Goal: Navigation & Orientation: Understand site structure

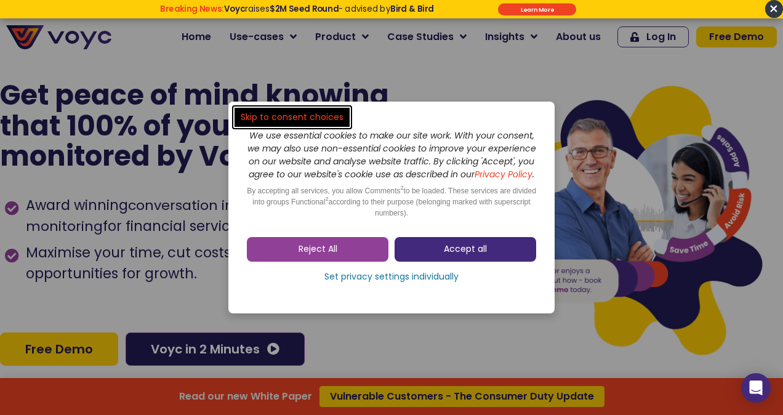
click at [452, 255] on span "Accept all" at bounding box center [465, 249] width 43 height 12
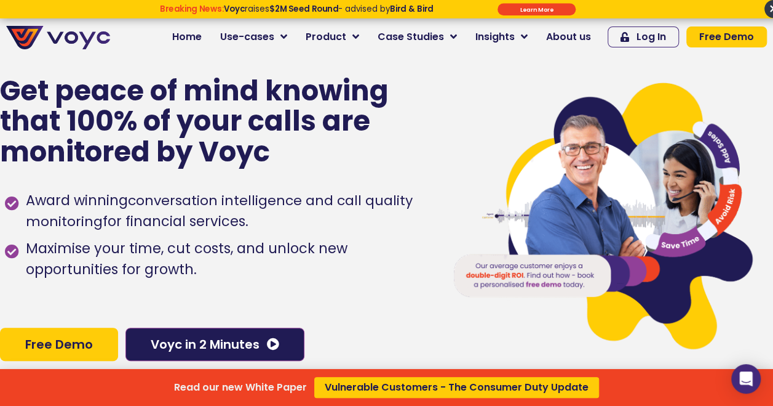
click at [204, 38] on div "Read our new White Paper Vulnerable Customers - The Consumer Duty Update" at bounding box center [386, 203] width 773 height 406
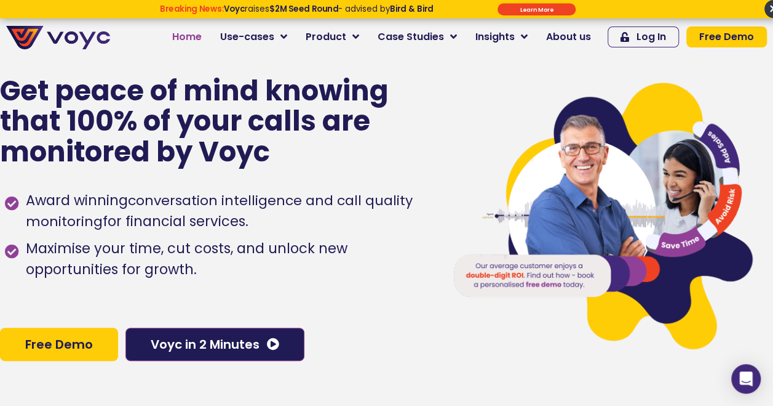
click at [202, 38] on span "Home" at bounding box center [187, 37] width 30 height 15
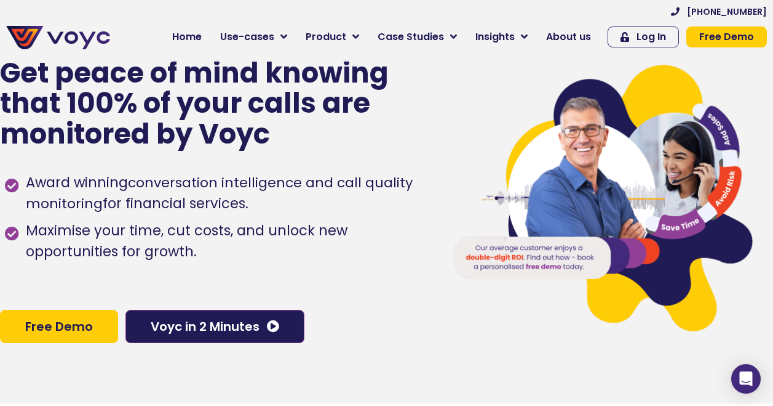
click at [274, 42] on span "Use-cases" at bounding box center [247, 37] width 54 height 15
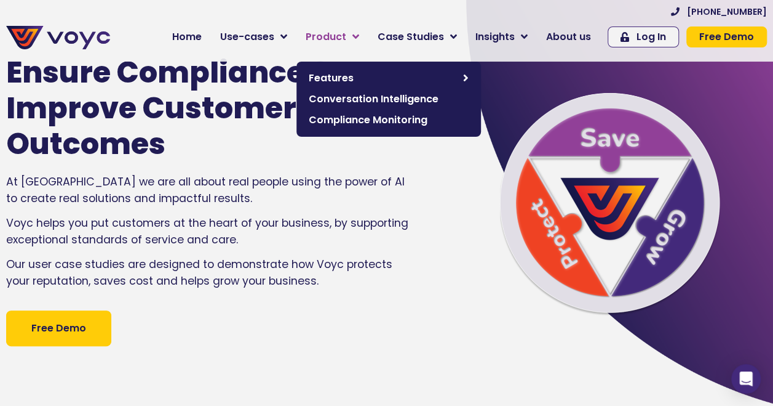
click at [346, 40] on span "Product" at bounding box center [326, 37] width 41 height 15
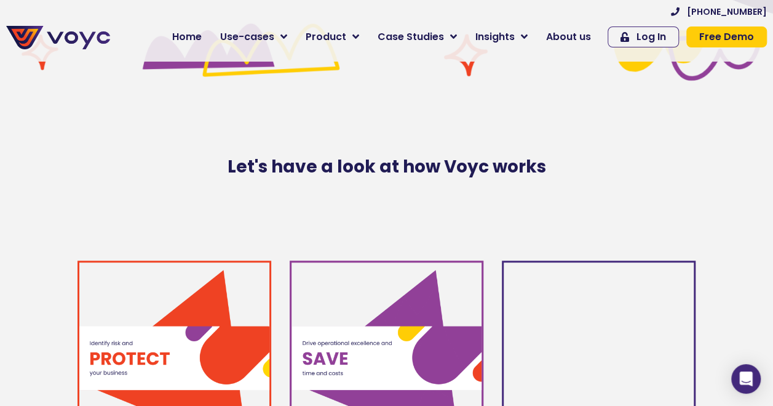
scroll to position [382, 0]
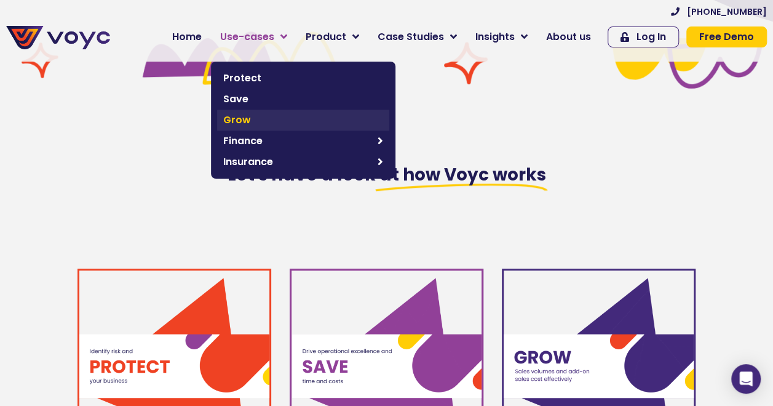
click at [271, 119] on span "Grow" at bounding box center [303, 120] width 160 height 15
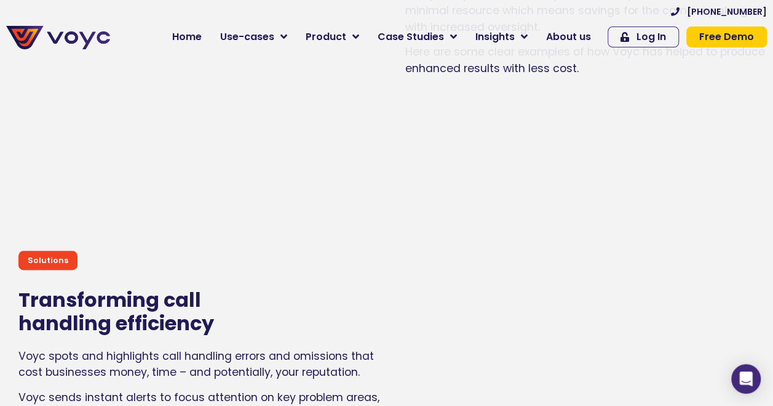
scroll to position [2112, 0]
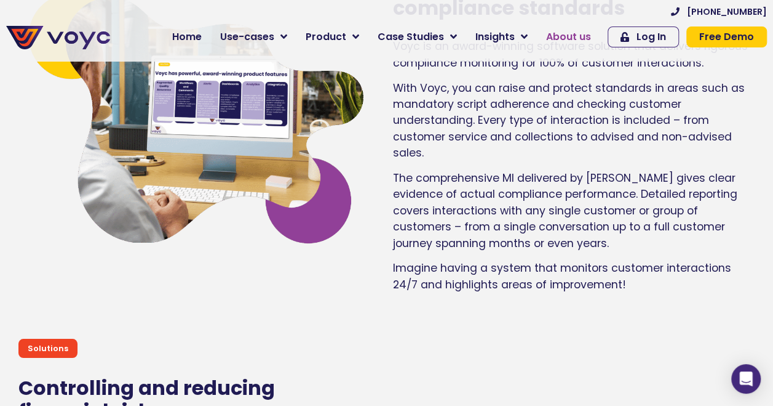
click at [571, 36] on span "About us" at bounding box center [568, 37] width 45 height 15
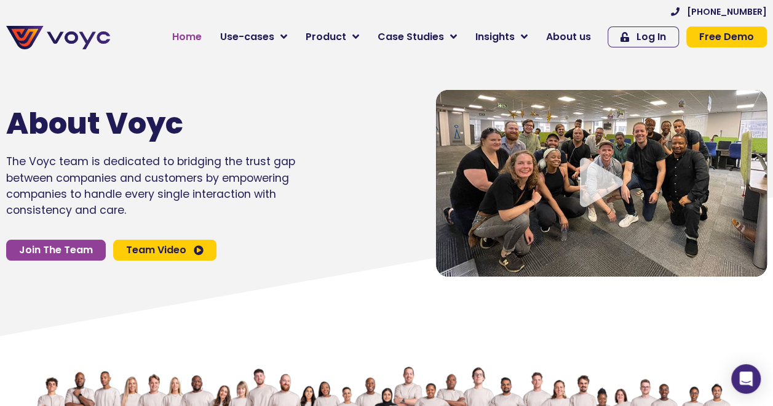
click at [202, 37] on span "Home" at bounding box center [187, 37] width 30 height 15
